Goal: Task Accomplishment & Management: Manage account settings

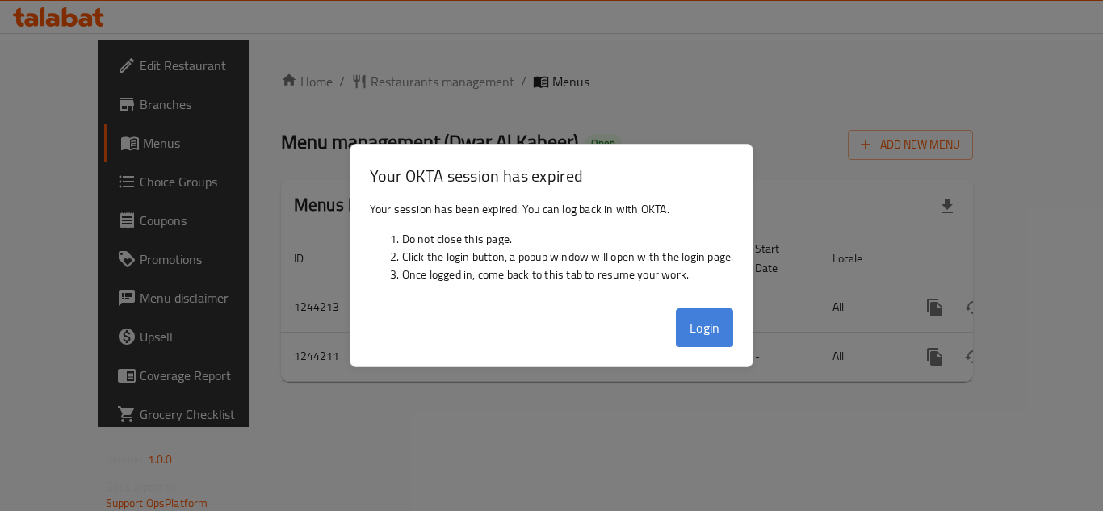
click at [708, 334] on button "Login" at bounding box center [705, 327] width 58 height 39
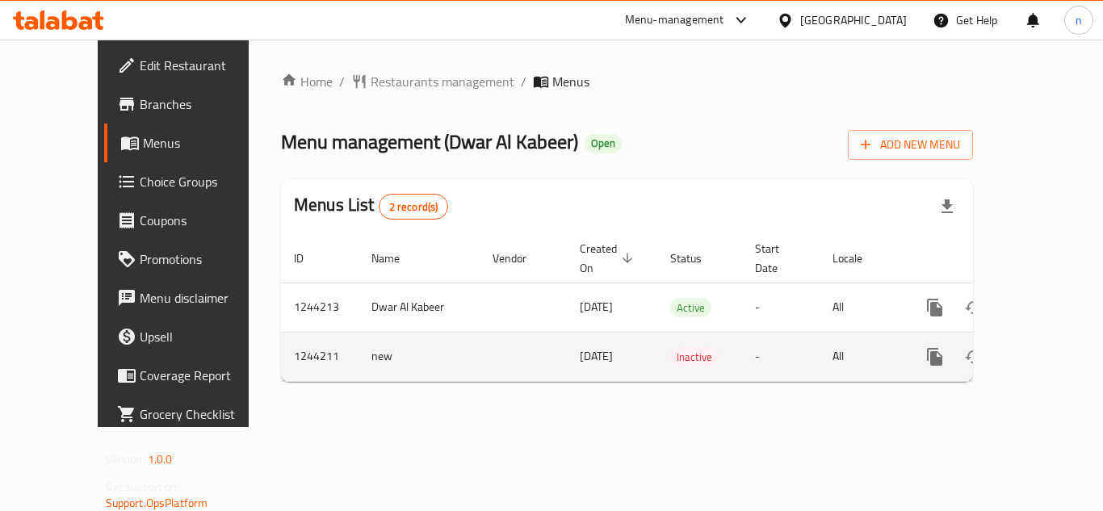
click at [742, 332] on td "-" at bounding box center [780, 356] width 77 height 49
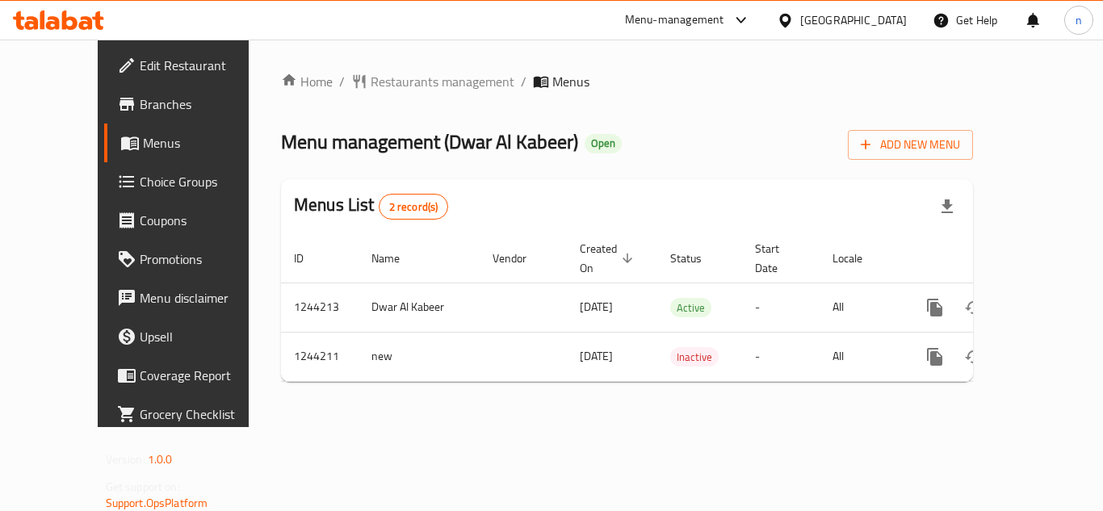
click at [746, 14] on icon at bounding box center [740, 19] width 19 height 19
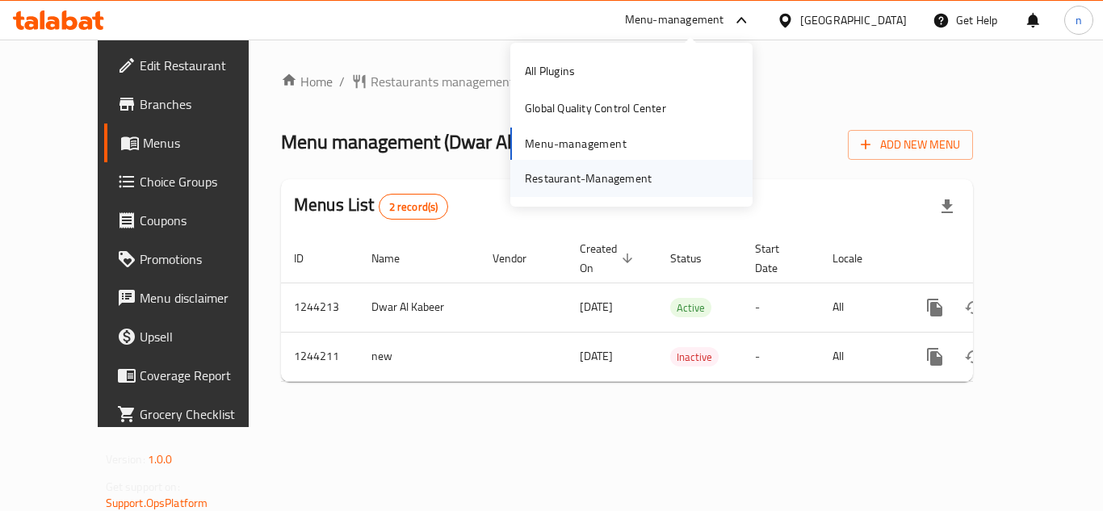
click at [626, 182] on div "Restaurant-Management" at bounding box center [588, 179] width 127 height 18
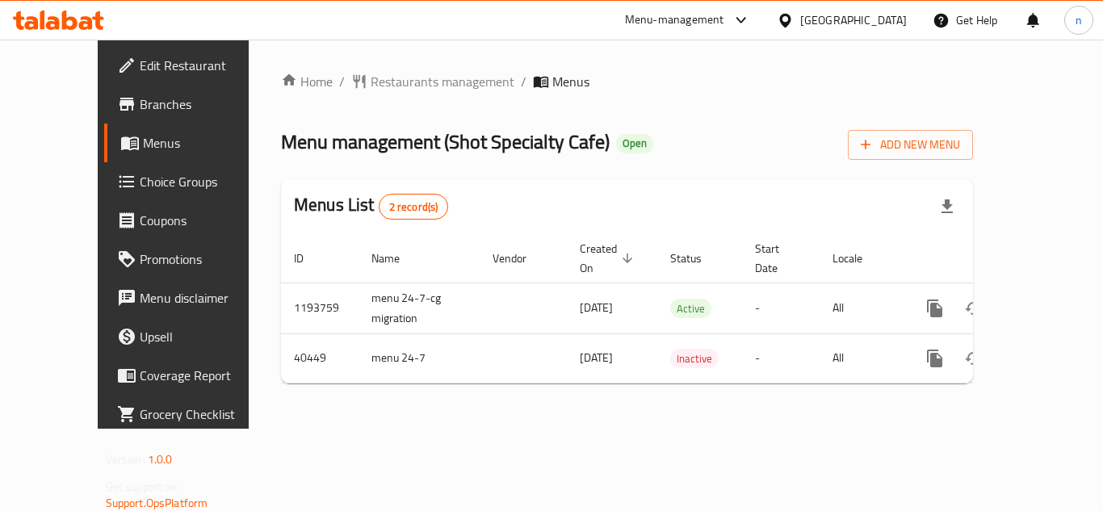
click at [743, 17] on icon at bounding box center [740, 19] width 19 height 19
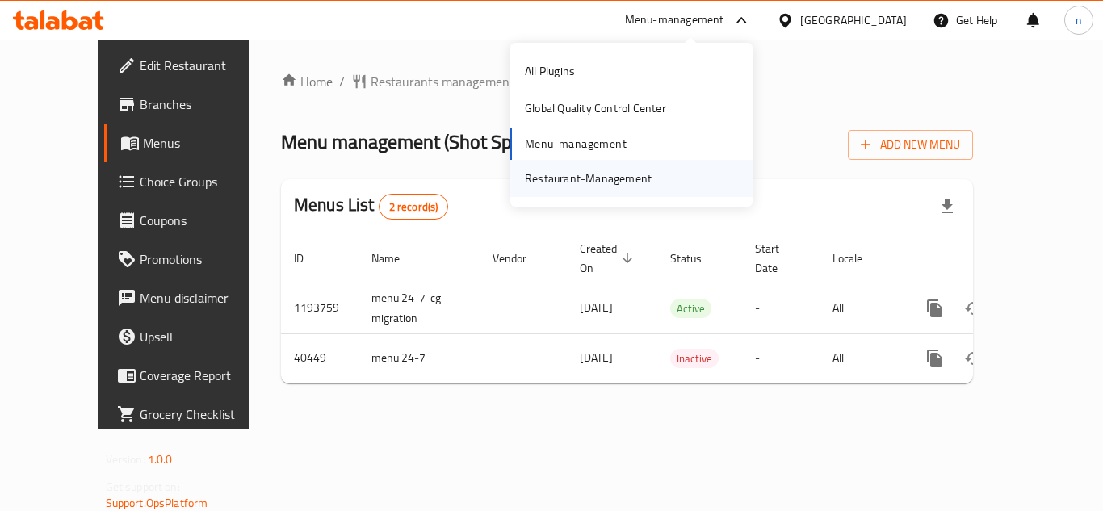
click at [569, 183] on div "Restaurant-Management" at bounding box center [588, 179] width 127 height 18
